Goal: Check status: Check status

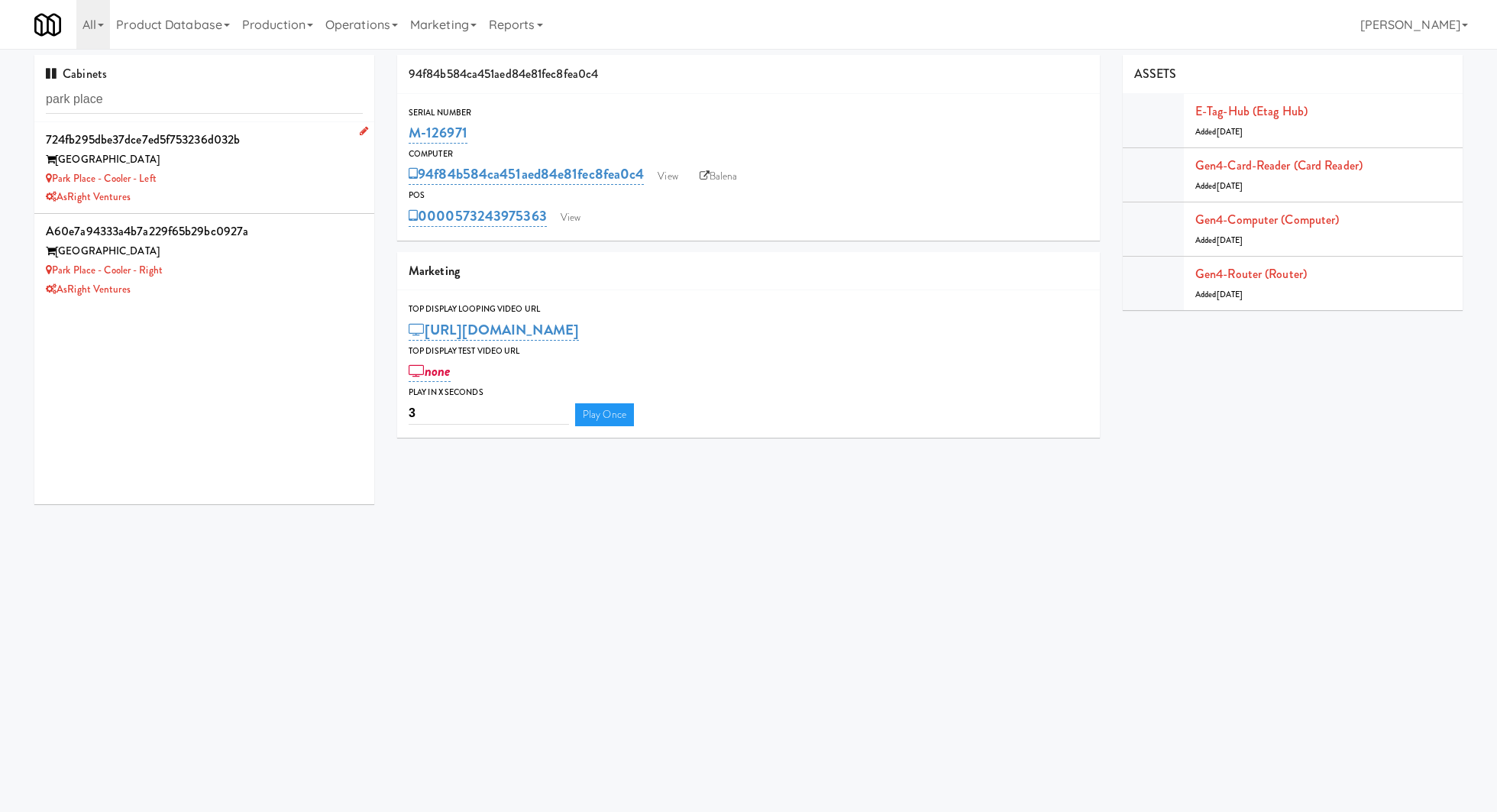
type input "park place"
click at [320, 192] on div "AsRight Ventures" at bounding box center [204, 197] width 317 height 19
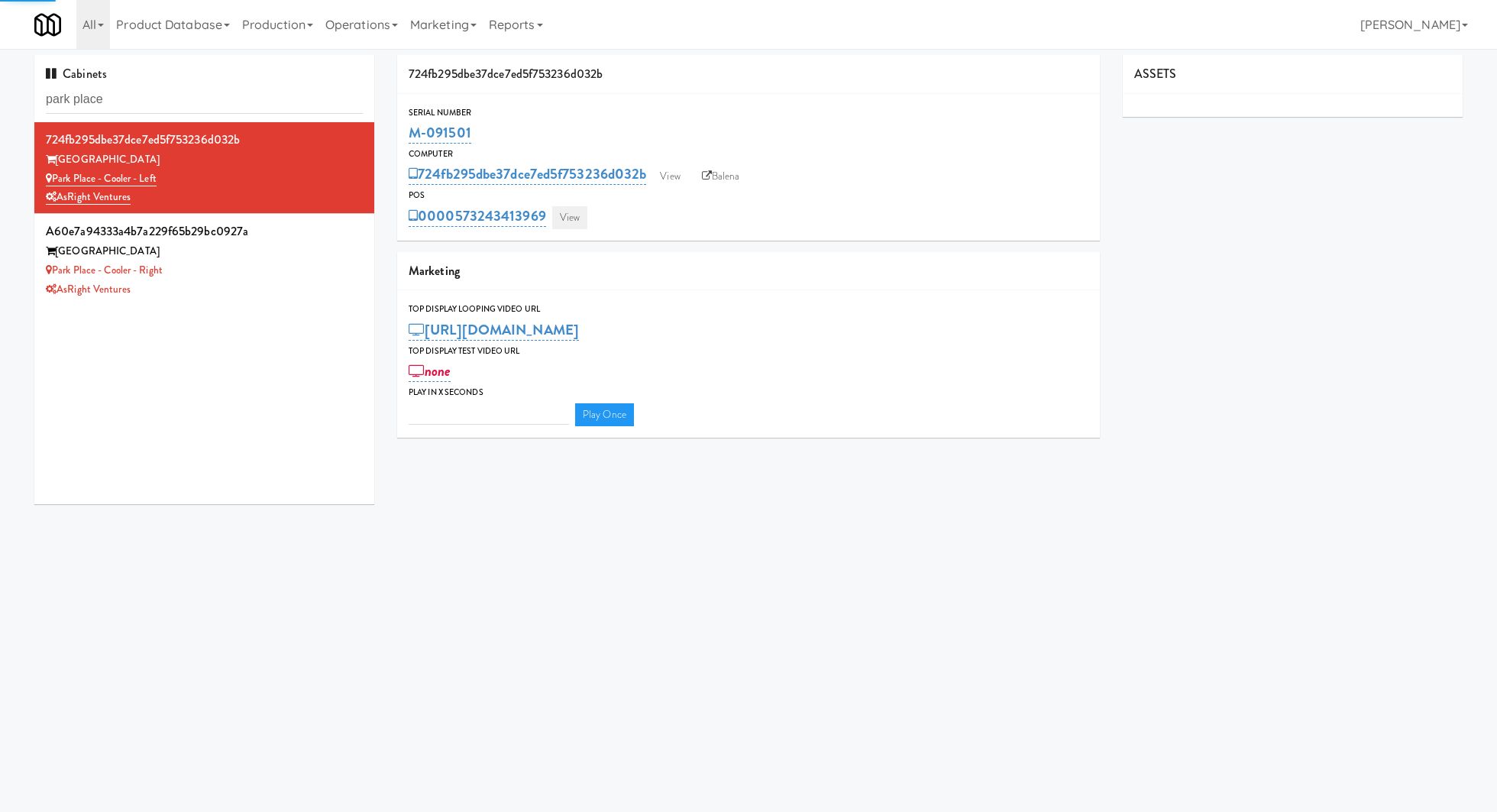
type input "3"
click at [568, 215] on link "View" at bounding box center [569, 218] width 35 height 23
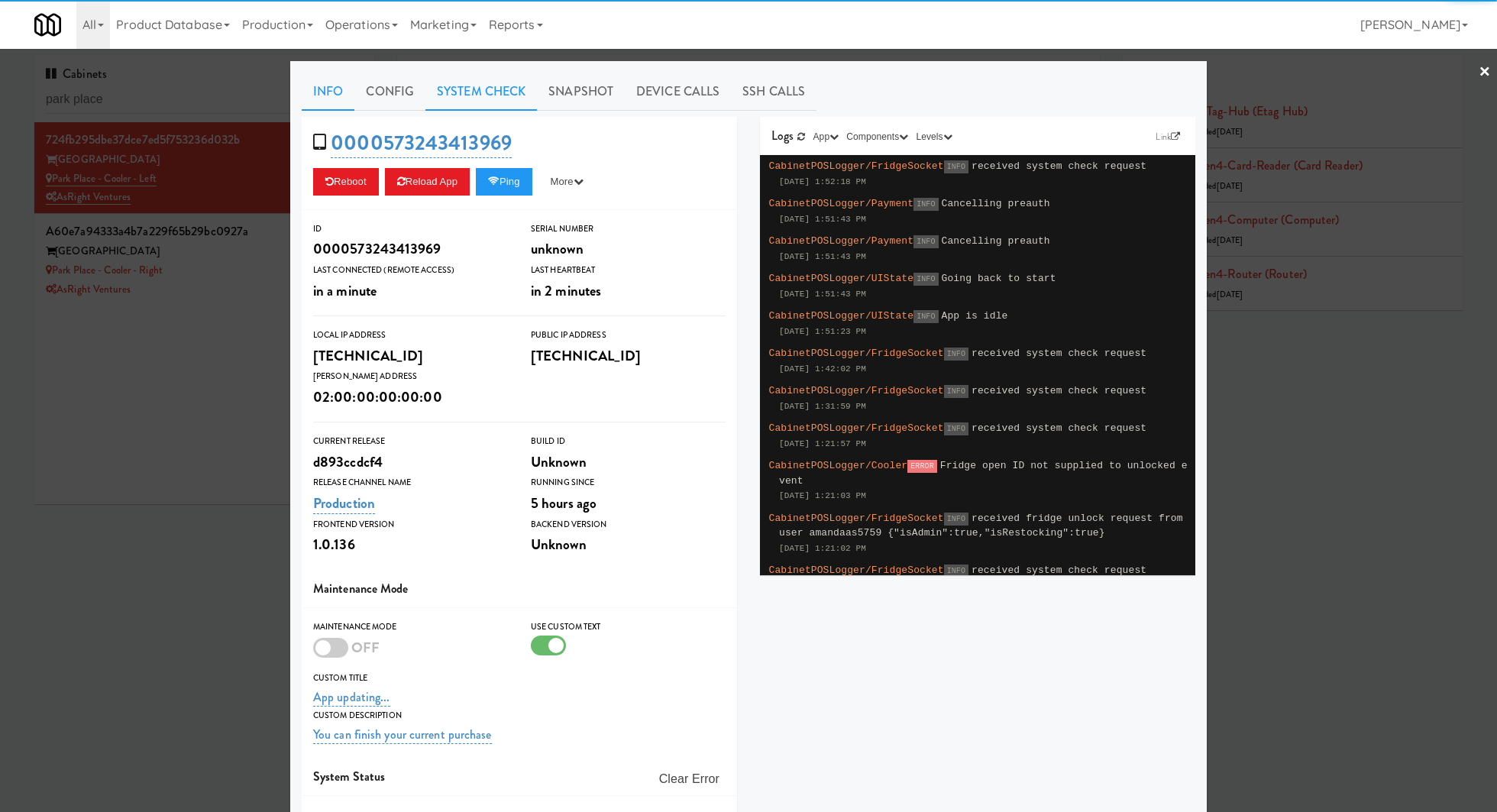
click at [469, 97] on link "System Check" at bounding box center [481, 91] width 112 height 38
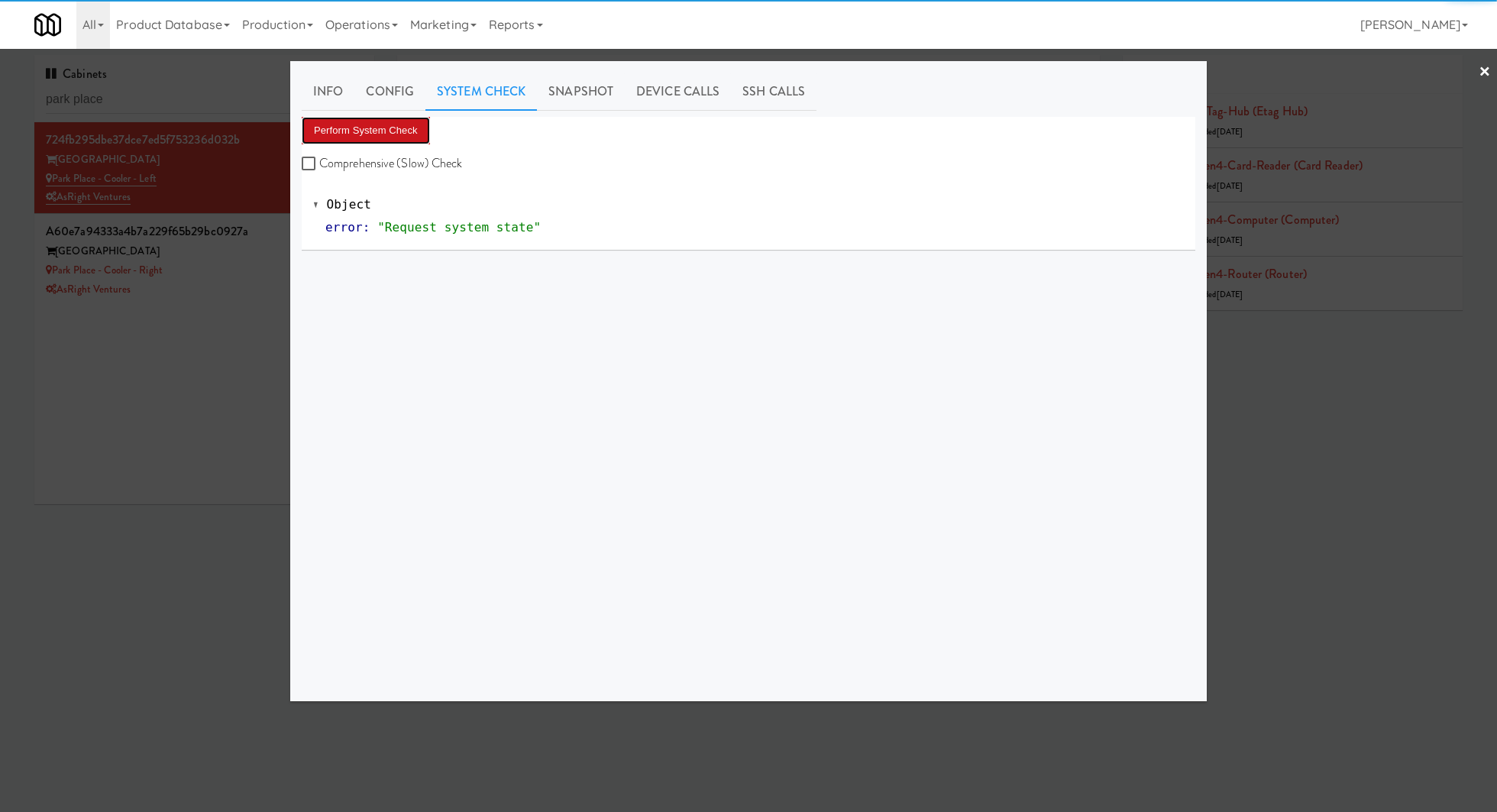
click at [391, 126] on button "Perform System Check" at bounding box center [365, 130] width 128 height 27
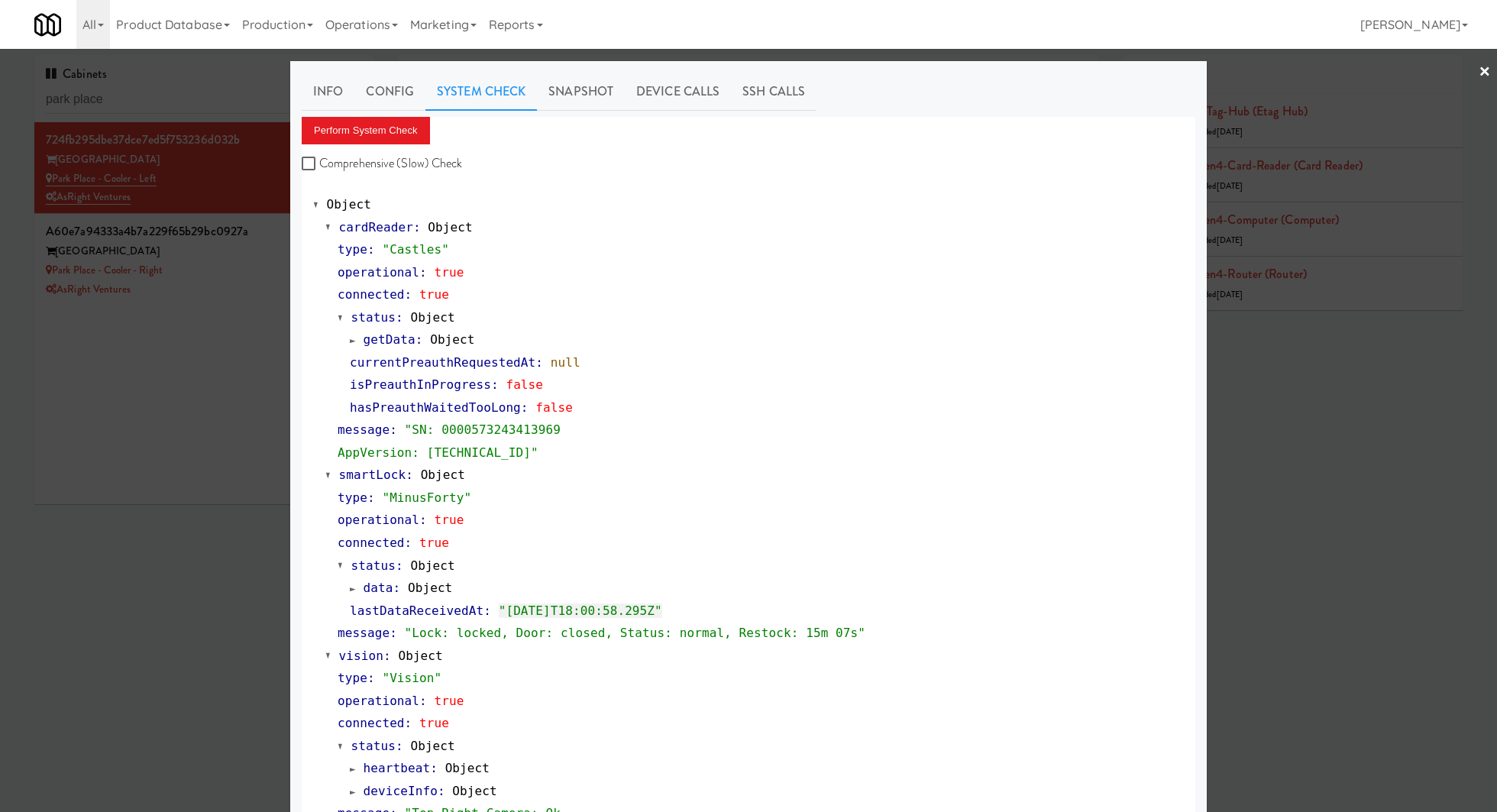
click at [250, 258] on div at bounding box center [748, 406] width 1497 height 812
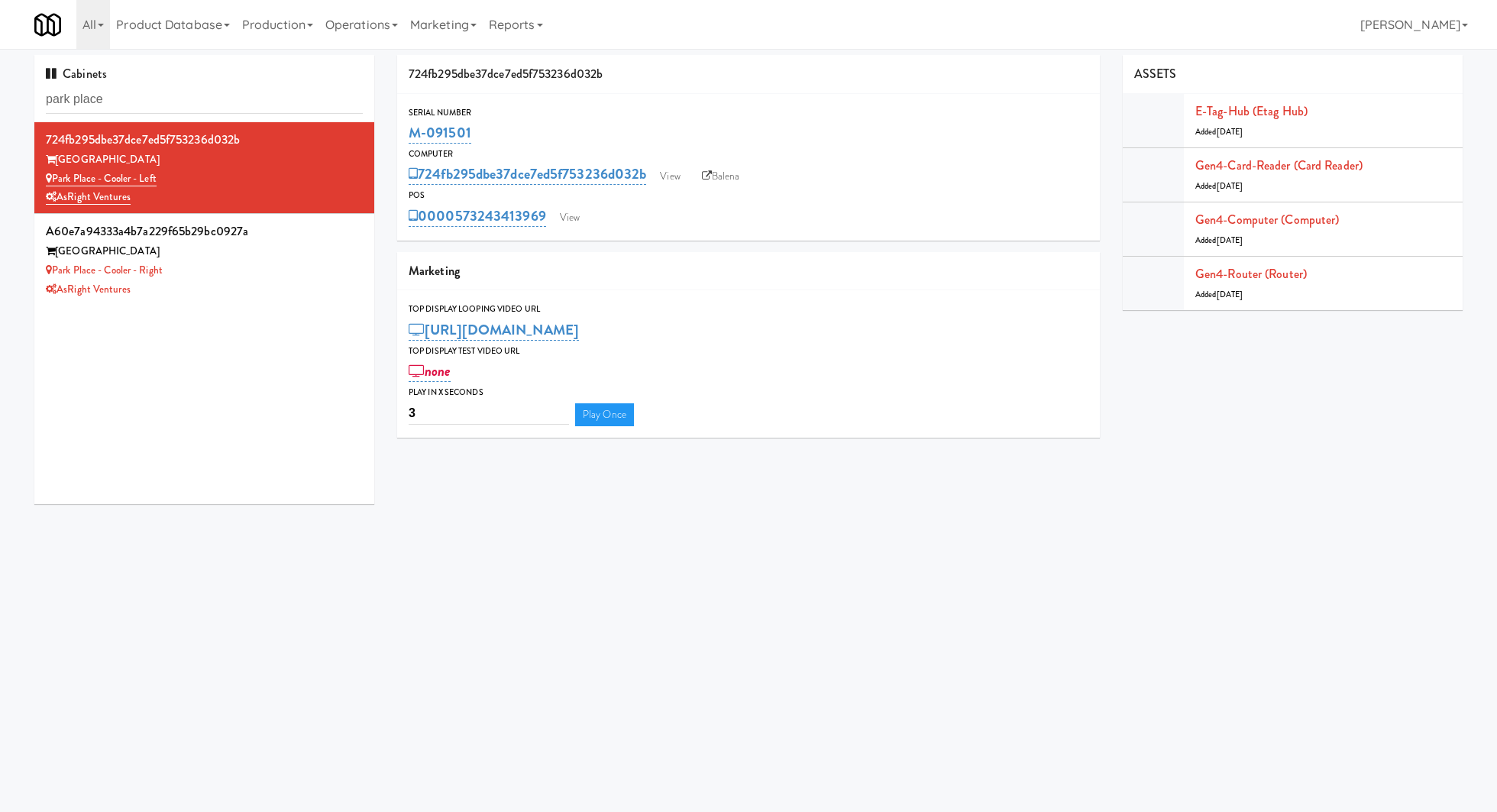
click at [250, 258] on div "[GEOGRAPHIC_DATA]" at bounding box center [204, 251] width 317 height 19
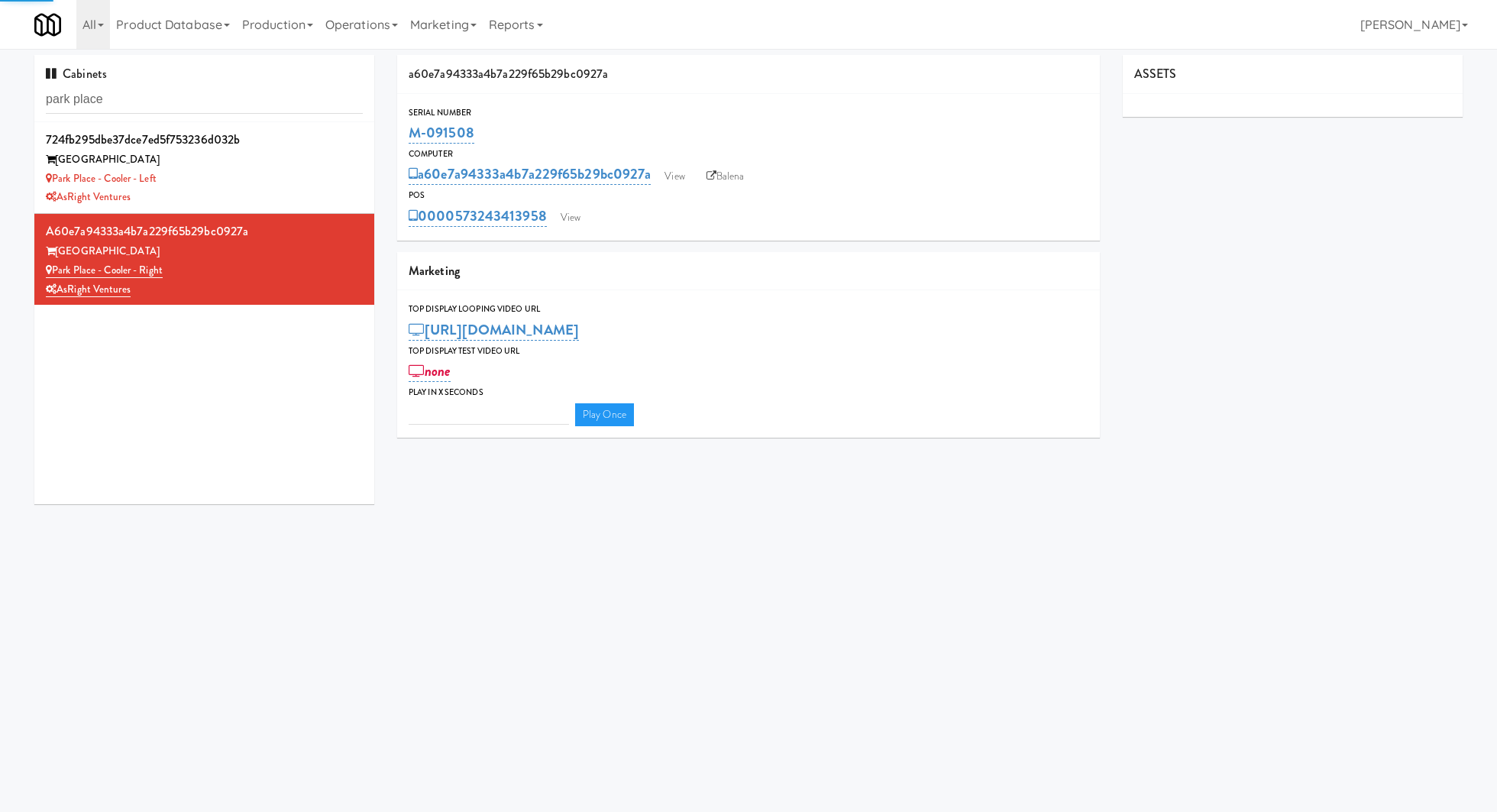
type input "3"
click at [562, 214] on link "View" at bounding box center [570, 218] width 35 height 23
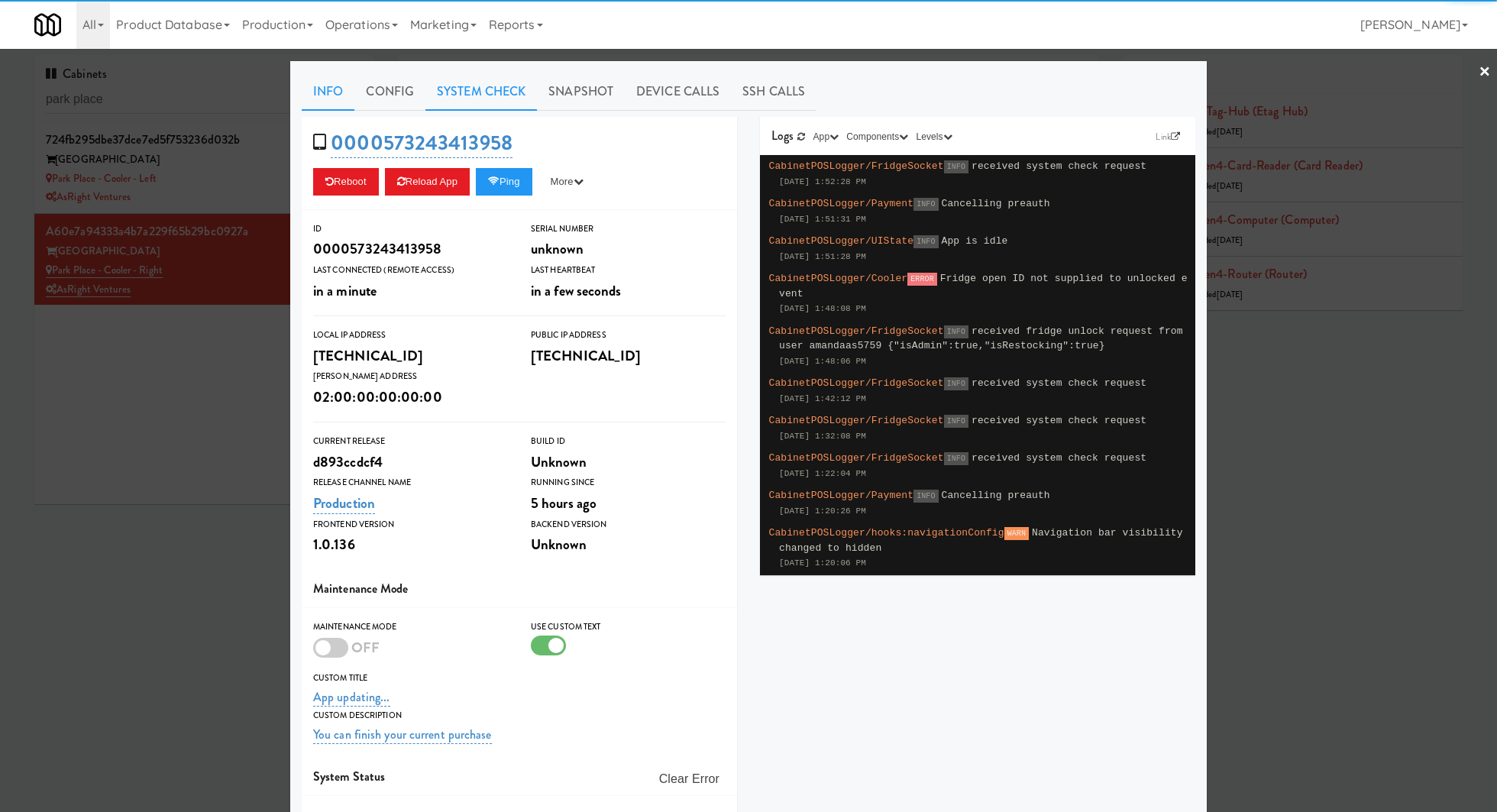
click at [459, 97] on link "System Check" at bounding box center [481, 91] width 112 height 38
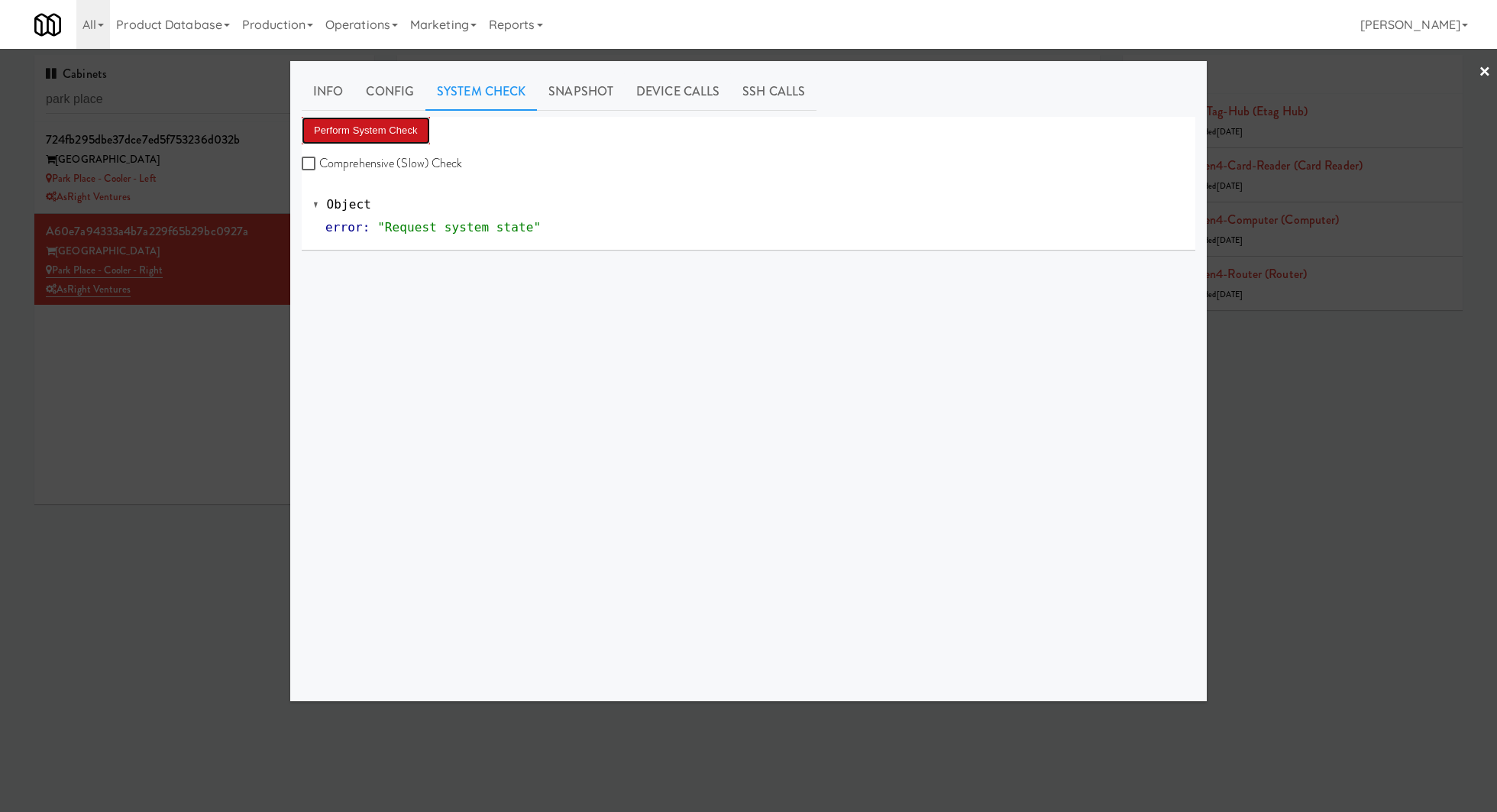
click at [418, 124] on button "Perform System Check" at bounding box center [365, 130] width 128 height 27
